Goal: Task Accomplishment & Management: Use online tool/utility

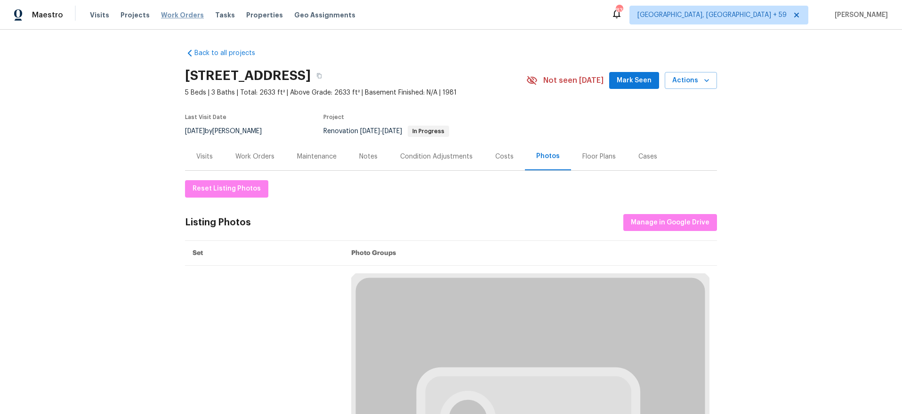
click at [182, 16] on span "Work Orders" at bounding box center [182, 14] width 43 height 9
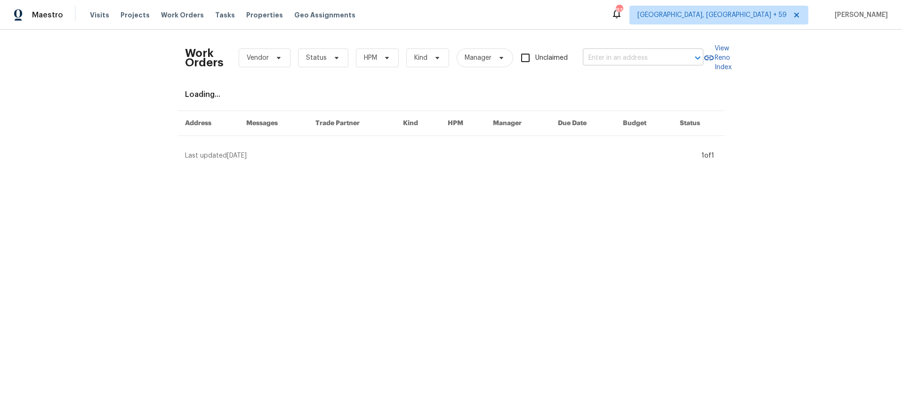
click at [624, 55] on input "text" at bounding box center [630, 58] width 94 height 15
paste input "[STREET_ADDRESS][PERSON_NAME][PERSON_NAME]"
type input "[STREET_ADDRESS][PERSON_NAME][PERSON_NAME]"
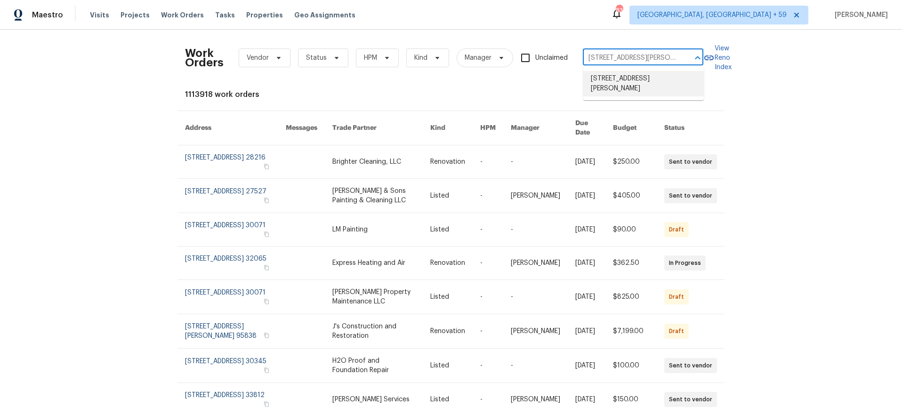
click at [623, 79] on li "[STREET_ADDRESS][PERSON_NAME]" at bounding box center [643, 83] width 120 height 25
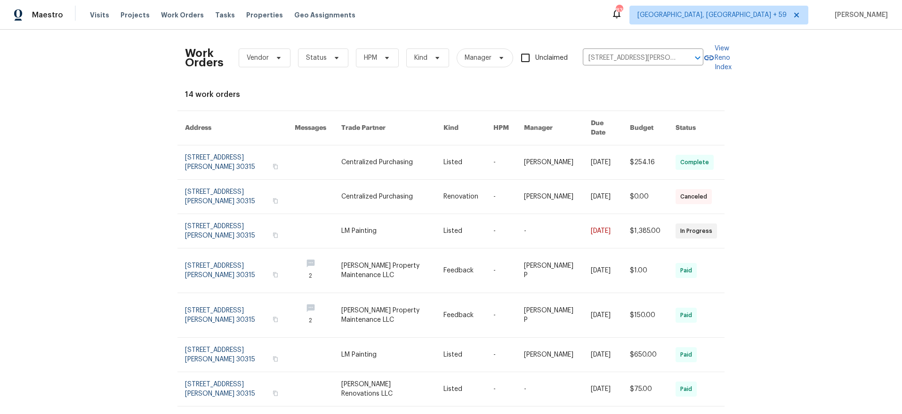
click at [245, 227] on link at bounding box center [240, 231] width 110 height 34
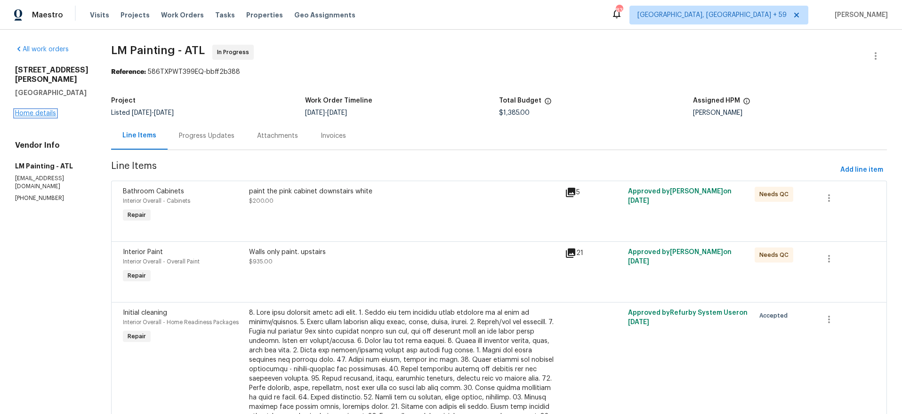
click at [24, 110] on link "Home details" at bounding box center [35, 113] width 41 height 7
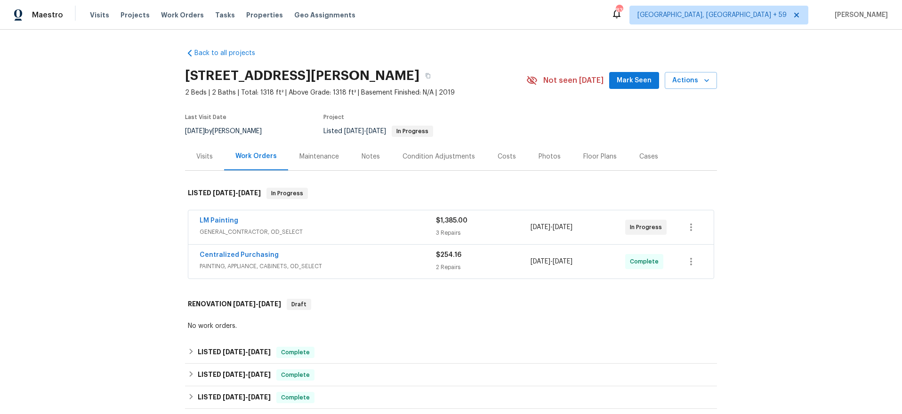
click at [376, 214] on div "LM Painting GENERAL_CONTRACTOR, OD_SELECT $1,385.00 3 Repairs [DATE] - [DATE] I…" at bounding box center [450, 227] width 525 height 34
click at [397, 225] on div "LM Painting" at bounding box center [318, 221] width 236 height 11
